Goal: Information Seeking & Learning: Learn about a topic

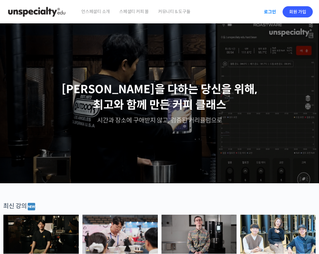
click at [270, 10] on link "로그인" at bounding box center [270, 12] width 20 height 14
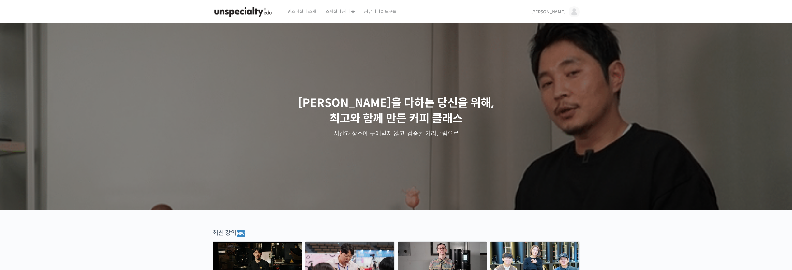
click at [319, 13] on span "[PERSON_NAME]" at bounding box center [548, 12] width 34 height 6
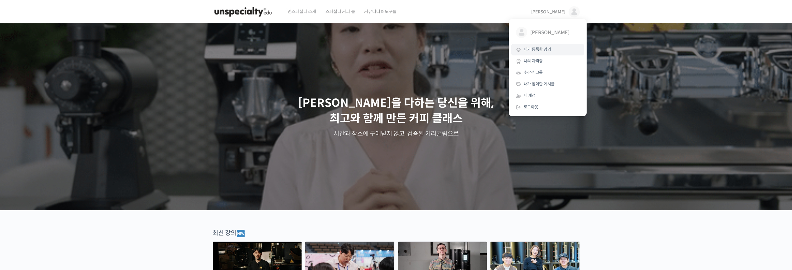
click at [319, 49] on link "내가 등록한 강의" at bounding box center [547, 50] width 73 height 12
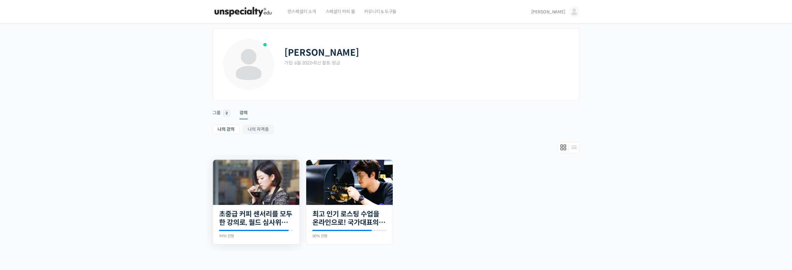
click at [243, 170] on img at bounding box center [256, 182] width 87 height 45
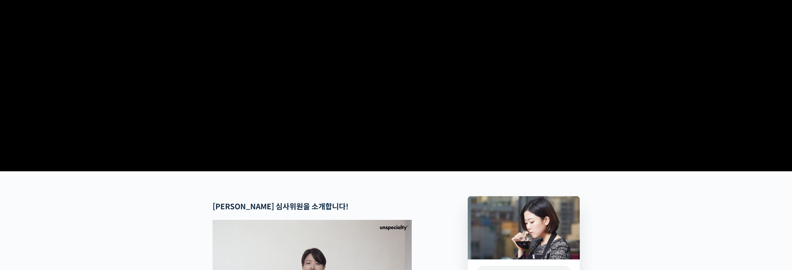
scroll to position [187, 0]
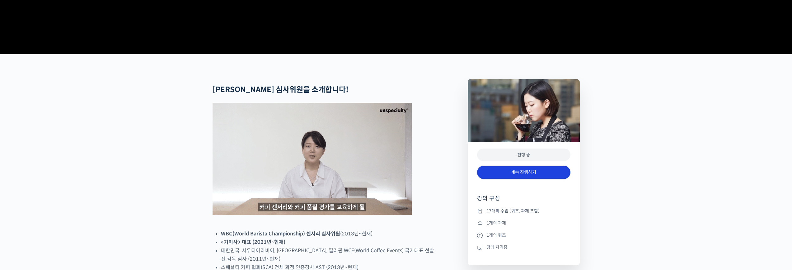
click at [523, 179] on link "계속 진행하기" at bounding box center [523, 172] width 93 height 13
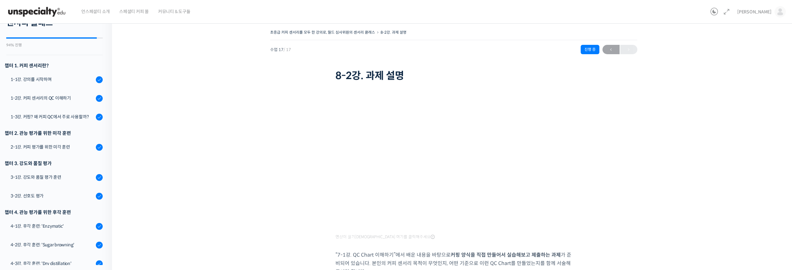
scroll to position [79, 0]
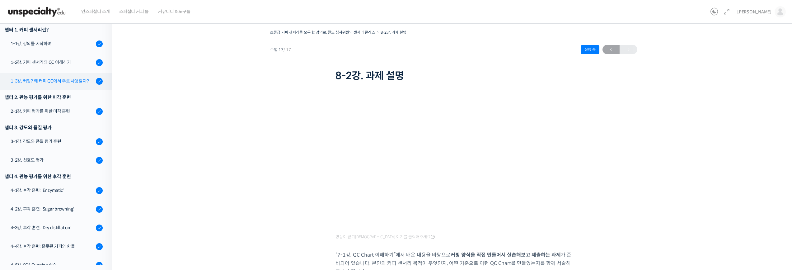
click at [73, 78] on div "1-3강. 커핑? 왜 커피 QC에서 주로 사용할까?" at bounding box center [52, 81] width 83 height 7
click at [74, 81] on div "1-3강. 커핑? 왜 커피 QC에서 주로 사용할까?" at bounding box center [52, 81] width 83 height 7
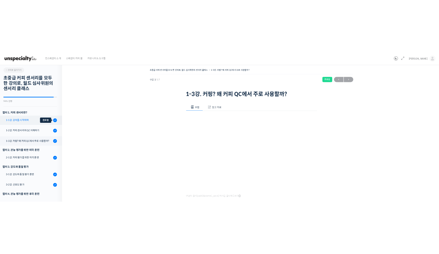
scroll to position [31, 0]
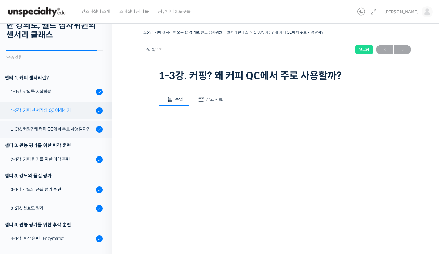
click at [55, 113] on div "1-2강. 커피 센서리의 QC 이해하기" at bounding box center [52, 110] width 83 height 7
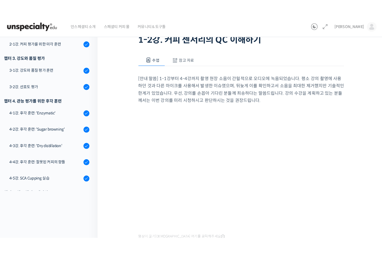
scroll to position [62, 0]
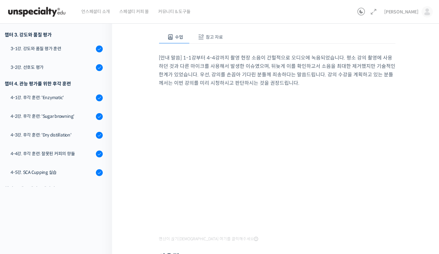
click at [114, 214] on div "초중급 커피 센서리를 모두 한 강의로, 월드 심사위원의 센서리 클래스 1-2강. 커피 센서리의 QC 이해하기 완료함 수업 2 / 17 완료함 …" at bounding box center [277, 168] width 330 height 425
click at [418, 149] on div "초중급 커피 센서리를 모두 한 강의로, 월드 심사위원의 센서리 클래스 1-2강. 커피 센서리의 QC 이해하기 완료함 수업 2 / 17 완료함 …" at bounding box center [277, 168] width 330 height 425
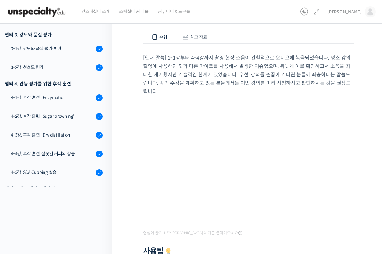
click at [204, 97] on div "[안내 말씀] 1-1강부터 4-4강까지 촬영 현장 소음이 간헐적으로 오디오에 녹음되었습니다. 평소 강의 촬영에 사용하던 것과 다른 마이크를 사…" at bounding box center [248, 193] width 211 height 299
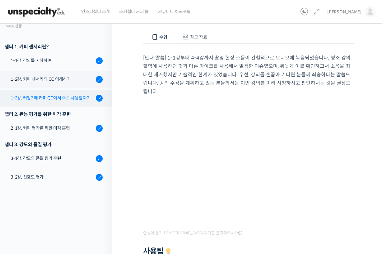
click at [73, 92] on link "1-3강. 커핑? 왜 커피 QC에서 주로 사용할까?" at bounding box center [54, 98] width 115 height 17
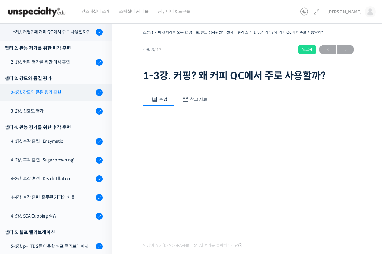
scroll to position [128, 0]
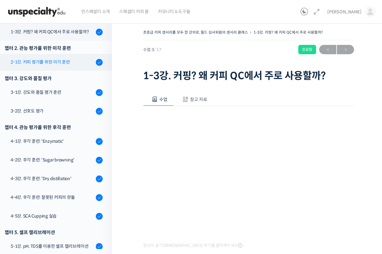
click at [68, 64] on div "2-1강. 커피 평가를 위한 미각 훈련" at bounding box center [52, 62] width 83 height 7
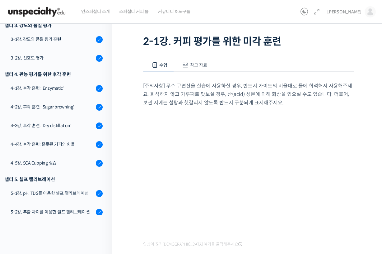
scroll to position [64, 0]
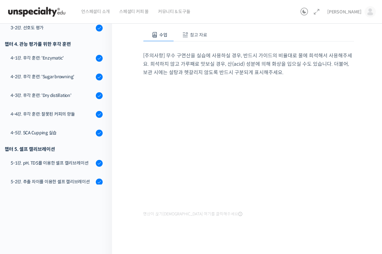
click at [302, 226] on div "수업 참고 자료 [주의사항] 무수 구연산을 실습에 사용하실 경우, 반드시 가이드의 비율대로 물에 희석해서 사용해주세요. 희석하지 않고 가루째로…" at bounding box center [248, 133] width 211 height 228
click at [270, 225] on div "수업 참고 자료 [주의사항] 무수 구연산을 실습에 사용하실 경우, 반드시 가이드의 비율대로 물에 희석해서 사용해주세요. 희석하지 않고 가루째로…" at bounding box center [248, 133] width 211 height 228
click at [238, 225] on div "수업 참고 자료 [주의사항] 무수 구연산을 실습에 사용하실 경우, 반드시 가이드의 비율대로 물에 희석해서 사용해주세요. 희석하지 않고 가루째로…" at bounding box center [248, 133] width 211 height 228
click at [233, 227] on div "수업 참고 자료 [주의사항] 무수 구연산을 실습에 사용하실 경우, 반드시 가이드의 비율대로 물에 희석해서 사용해주세요. 희석하지 않고 가루째로…" at bounding box center [248, 133] width 211 height 228
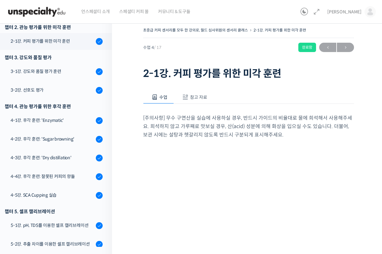
click at [364, 219] on div "초중급 커피 센서리를 모두 한 강의로, 월드 심사위원의 센서리 클래스 2-1강. 커피 평가를 위한 미각 훈련 완료함 수업 4 / 17 완료함 …" at bounding box center [248, 168] width 273 height 305
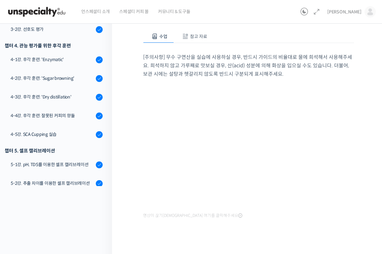
scroll to position [64, 0]
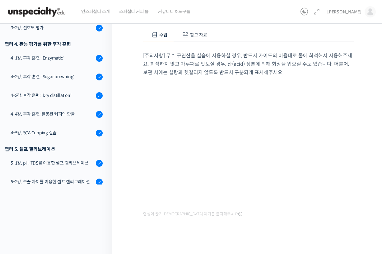
click at [198, 233] on div "수업 참고 자료 [주의사항] 무수 구연산을 실습에 사용하실 경우, 반드시 가이드의 비율대로 물에 희석해서 사용해주세요. 희석하지 않고 가루째로…" at bounding box center [248, 133] width 211 height 228
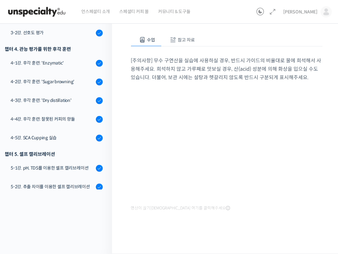
scroll to position [2, 0]
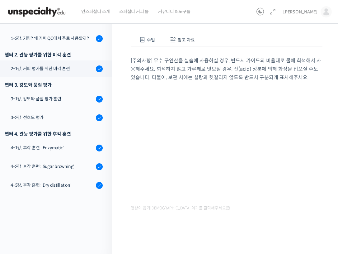
scroll to position [2, 0]
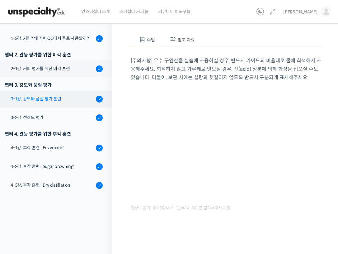
click at [67, 102] on div "3-1강. 강도와 품질 평가 훈련" at bounding box center [52, 98] width 83 height 7
